Goal: Task Accomplishment & Management: Manage account settings

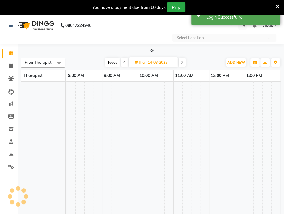
select select "en"
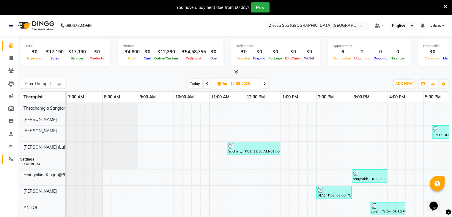
click at [10, 159] on icon at bounding box center [11, 159] width 6 height 4
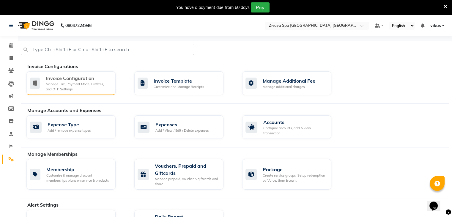
click at [62, 82] on div "Manage Tax, Payment Mode, Prefixes, and OTP Settings" at bounding box center [78, 87] width 65 height 10
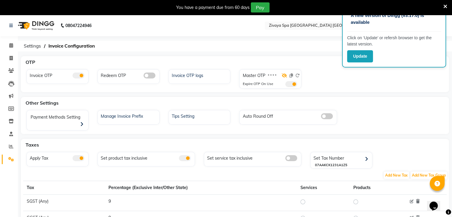
click at [285, 75] on icon at bounding box center [284, 75] width 5 height 4
click at [287, 83] on span at bounding box center [291, 84] width 12 height 6
click at [285, 85] on input "checkbox" at bounding box center [285, 85] width 0 height 0
click at [288, 5] on icon at bounding box center [445, 6] width 4 height 5
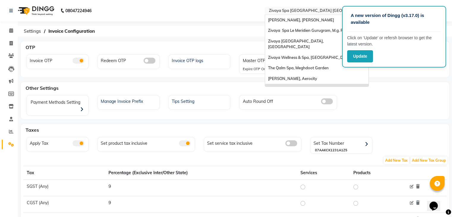
scroll to position [63, 0]
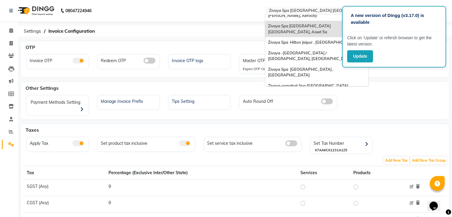
click at [288, 8] on div "× Zivaya Spa Pride Plaza New Delhi, Asset 5a" at bounding box center [313, 11] width 89 height 6
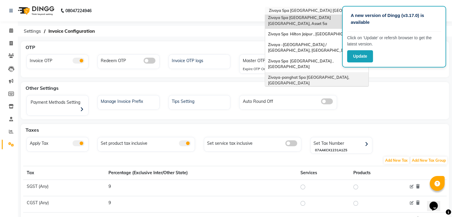
click at [288, 75] on span "Zivaya-panghat Spa [GEOGRAPHIC_DATA], [GEOGRAPHIC_DATA]" at bounding box center [309, 80] width 82 height 11
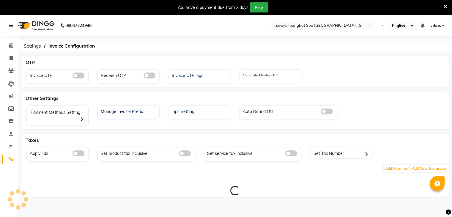
select select "en"
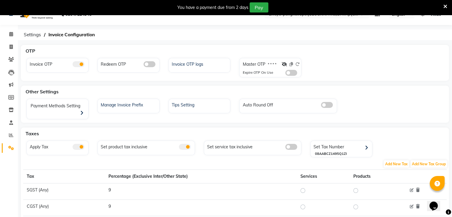
scroll to position [12, 0]
click at [283, 63] on icon at bounding box center [284, 63] width 5 height 4
click at [445, 4] on icon at bounding box center [445, 6] width 4 height 5
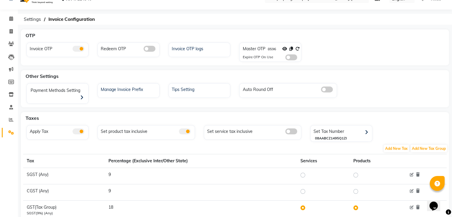
scroll to position [0, 0]
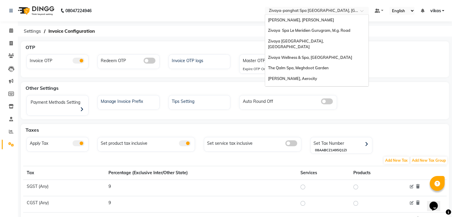
click at [295, 7] on div "Select Location × Zivaya-panghat Spa Udaipur, Panghat" at bounding box center [317, 11] width 104 height 8
click at [293, 63] on div "The Qalm Spa, Meghdoot Garden" at bounding box center [316, 68] width 103 height 11
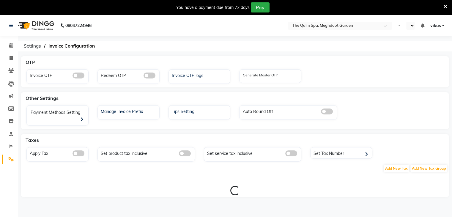
select select "en"
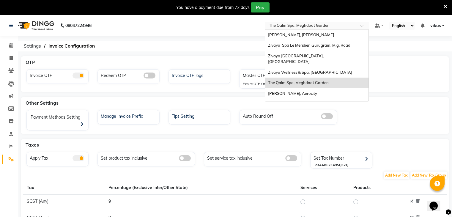
click at [281, 26] on input "text" at bounding box center [311, 26] width 86 height 6
click at [307, 99] on div "Zivaya Spa [GEOGRAPHIC_DATA] [GEOGRAPHIC_DATA], Asset 5a" at bounding box center [316, 107] width 103 height 16
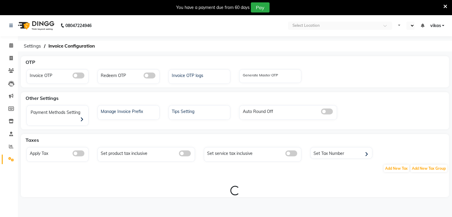
select select "en"
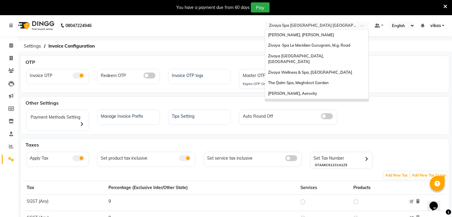
click at [316, 26] on input "text" at bounding box center [311, 26] width 86 height 6
click at [293, 37] on span "Sayaji Zivaya, Vijay Nagar" at bounding box center [301, 34] width 66 height 5
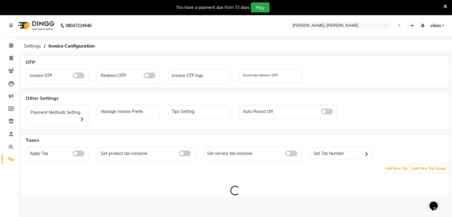
select select "en"
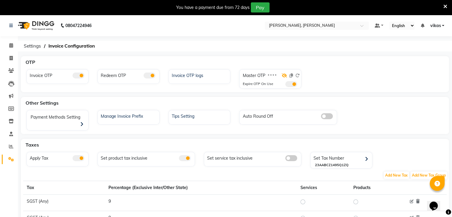
click at [283, 74] on icon at bounding box center [284, 75] width 5 height 4
click at [292, 83] on span at bounding box center [291, 84] width 12 height 6
click at [285, 85] on input "checkbox" at bounding box center [285, 85] width 0 height 0
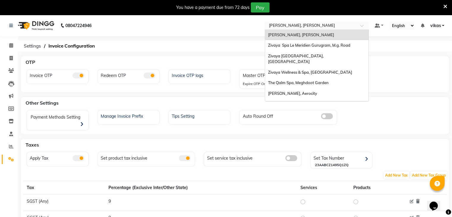
click at [286, 26] on input "text" at bounding box center [311, 26] width 86 height 6
click at [294, 47] on span "Zivaya Spa Le Meridien Gurugram, M.g. Road" at bounding box center [309, 45] width 82 height 5
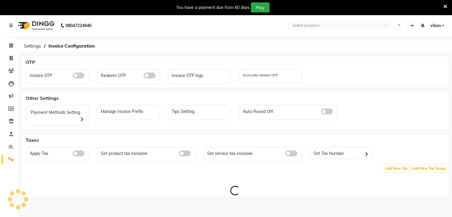
select select "en"
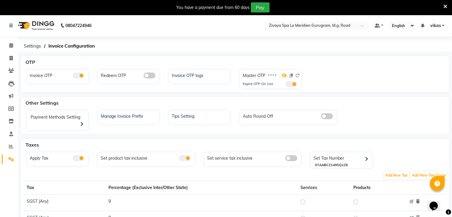
click at [285, 77] on icon at bounding box center [284, 75] width 5 height 4
click at [289, 83] on span at bounding box center [291, 84] width 12 height 6
click at [285, 85] on input "checkbox" at bounding box center [285, 85] width 0 height 0
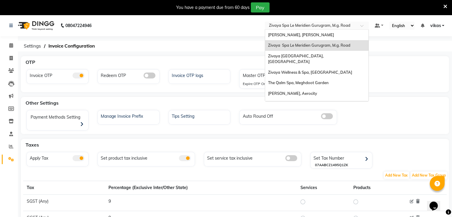
click at [302, 23] on input "text" at bounding box center [311, 26] width 86 height 6
click at [298, 70] on span "Zivaya Wellness & Spa, [GEOGRAPHIC_DATA]" at bounding box center [310, 72] width 84 height 5
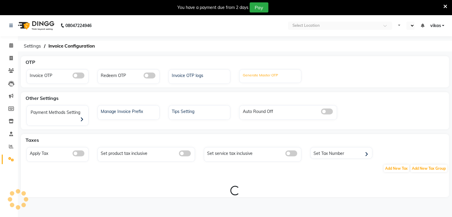
click at [271, 74] on label "Generate Master OTP" at bounding box center [259, 74] width 35 height 5
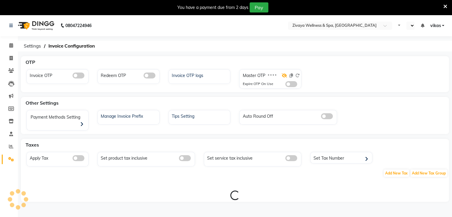
click at [284, 76] on icon at bounding box center [284, 75] width 5 height 4
select select "en"
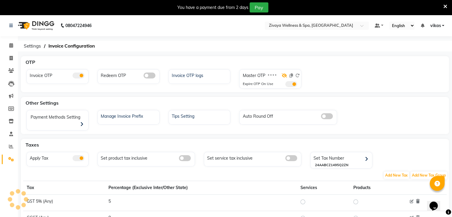
click at [285, 75] on icon at bounding box center [284, 75] width 5 height 4
click at [296, 27] on input "text" at bounding box center [311, 26] width 86 height 6
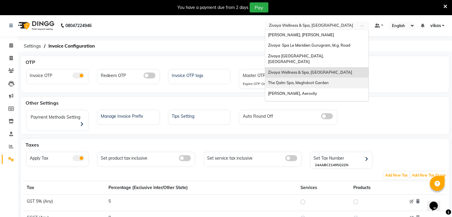
click at [304, 79] on div "The Qalm Spa, Meghdoot Garden" at bounding box center [316, 83] width 103 height 11
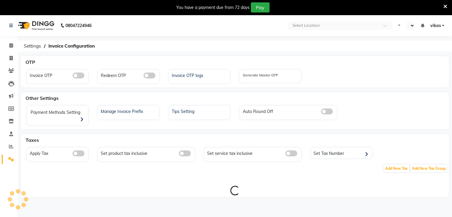
select select "en"
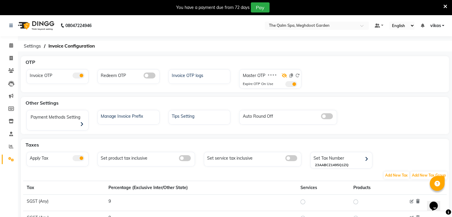
click at [285, 76] on icon at bounding box center [284, 75] width 5 height 4
click at [290, 83] on span at bounding box center [291, 84] width 12 height 6
click at [285, 85] on input "checkbox" at bounding box center [285, 85] width 0 height 0
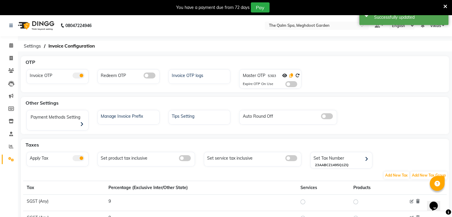
click at [291, 73] on icon at bounding box center [291, 75] width 4 height 4
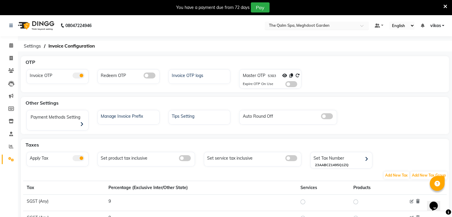
click at [287, 26] on input "text" at bounding box center [311, 26] width 86 height 6
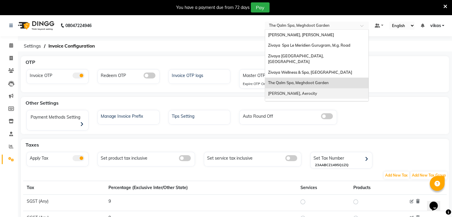
click at [289, 91] on span "[PERSON_NAME], Aerocity" at bounding box center [292, 93] width 49 height 5
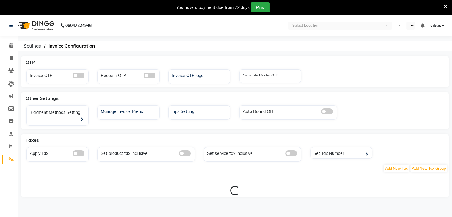
select select "en"
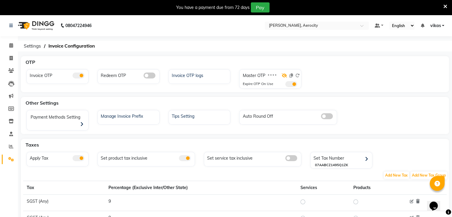
click at [283, 76] on icon at bounding box center [284, 75] width 5 height 4
click at [289, 83] on span at bounding box center [291, 84] width 12 height 6
click at [285, 85] on input "checkbox" at bounding box center [285, 85] width 0 height 0
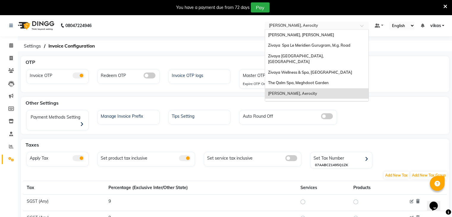
click at [315, 25] on input "text" at bounding box center [311, 26] width 86 height 6
click at [303, 34] on span "Sayaji Zivaya, Vijay Nagar" at bounding box center [301, 34] width 66 height 5
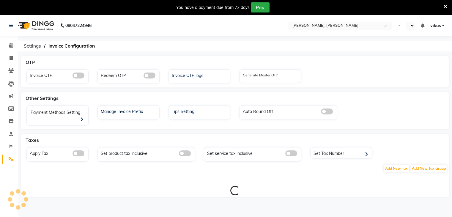
select select "en"
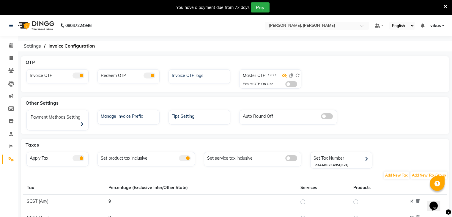
click at [282, 75] on icon at bounding box center [284, 75] width 5 height 4
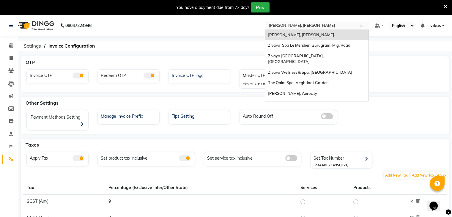
click at [303, 27] on input "text" at bounding box center [311, 26] width 86 height 6
click at [305, 67] on div "Zivaya Wellness & Spa, [GEOGRAPHIC_DATA]" at bounding box center [316, 72] width 103 height 11
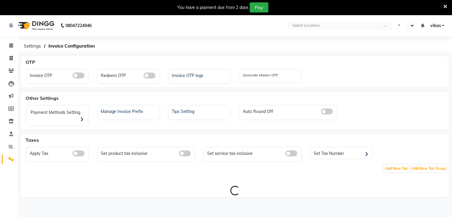
select select "en"
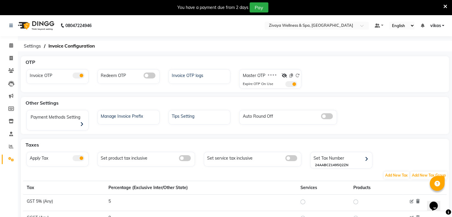
click at [289, 86] on span at bounding box center [291, 84] width 12 height 6
click at [285, 85] on input "checkbox" at bounding box center [285, 85] width 0 height 0
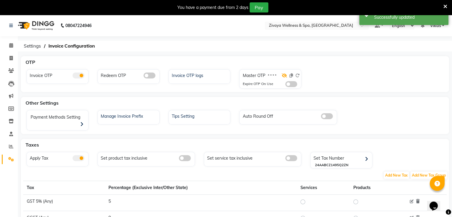
click at [285, 75] on icon at bounding box center [284, 75] width 5 height 4
